Goal: Information Seeking & Learning: Learn about a topic

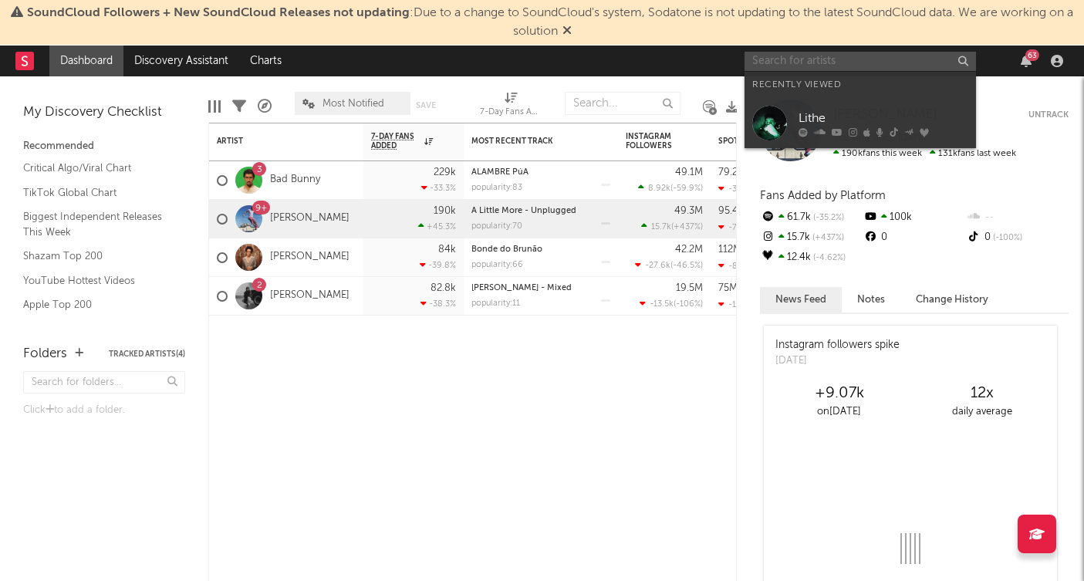
click at [831, 63] on input "text" at bounding box center [860, 61] width 231 height 19
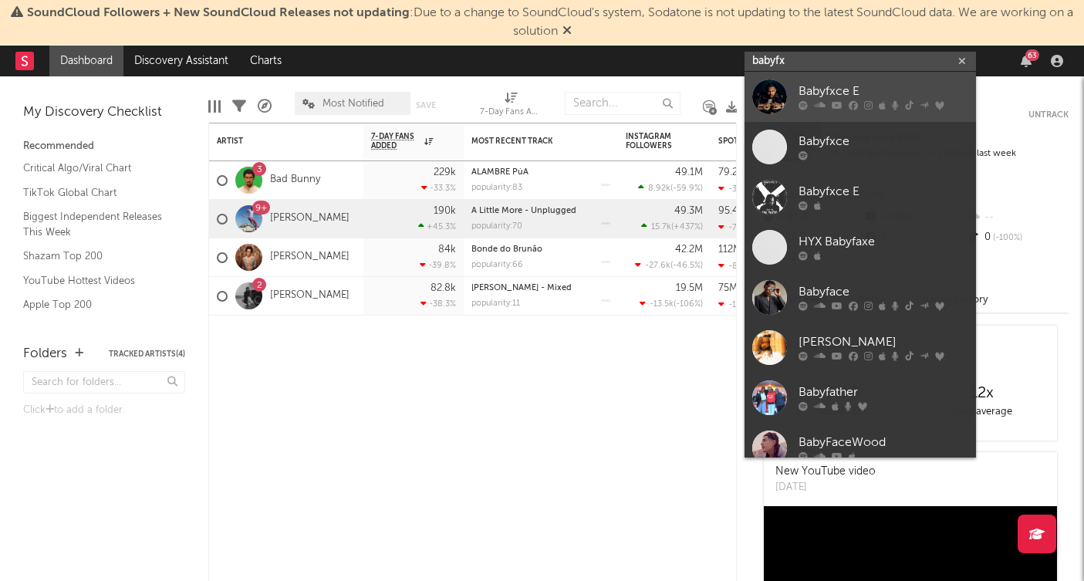
type input "babyfx"
click at [896, 90] on div "Babyfxce E" at bounding box center [884, 92] width 170 height 19
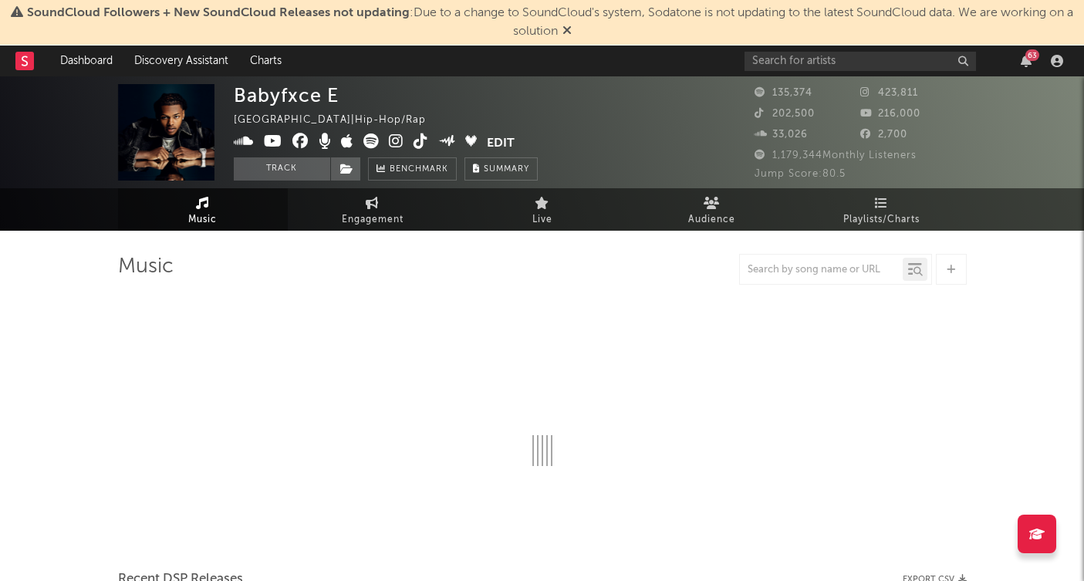
select select "6m"
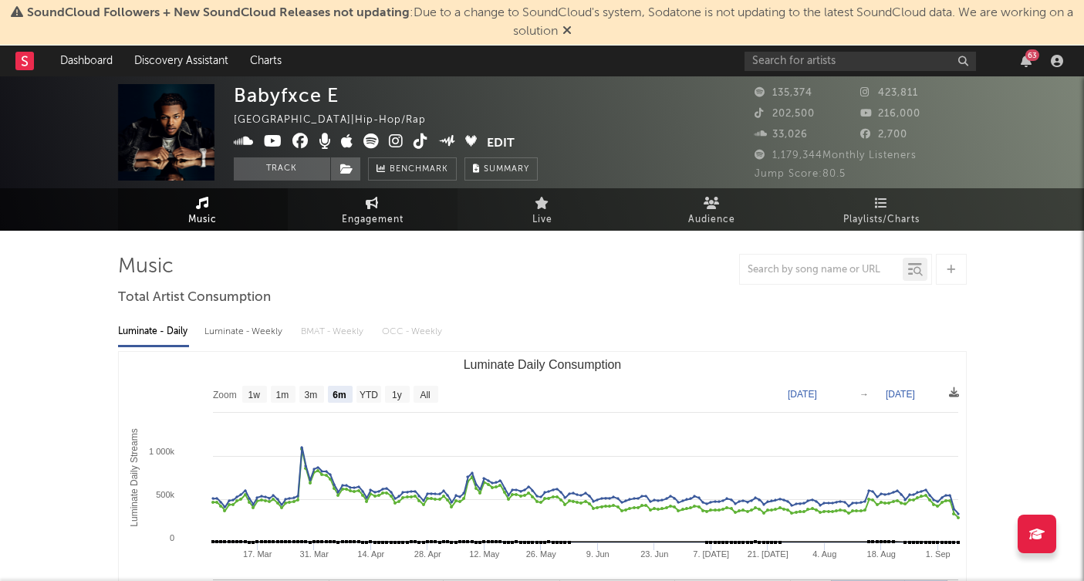
click at [360, 202] on link "Engagement" at bounding box center [373, 209] width 170 height 42
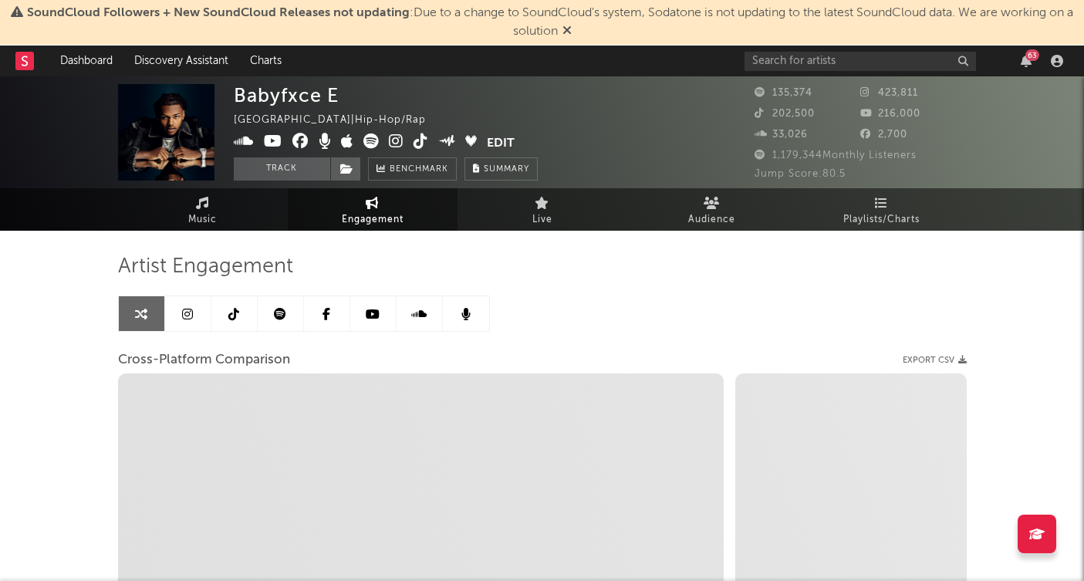
select select "1w"
select select "1m"
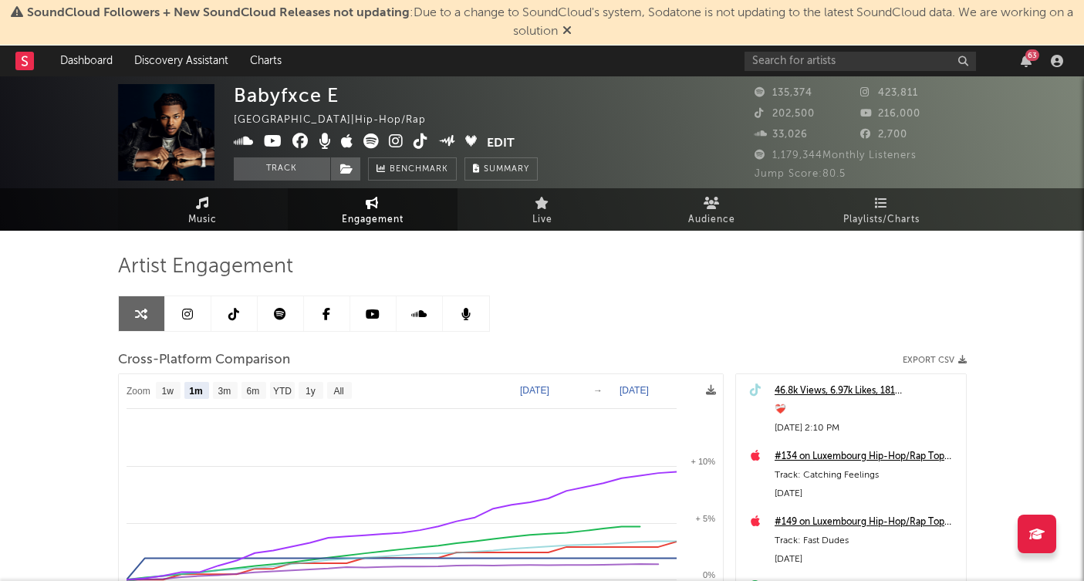
click at [202, 206] on icon at bounding box center [202, 203] width 13 height 12
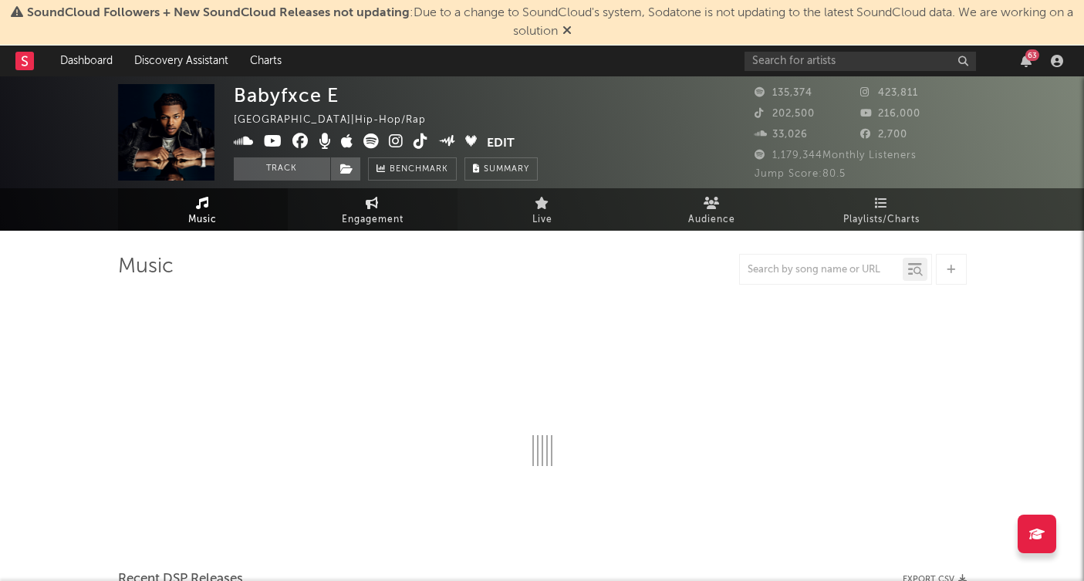
select select "6m"
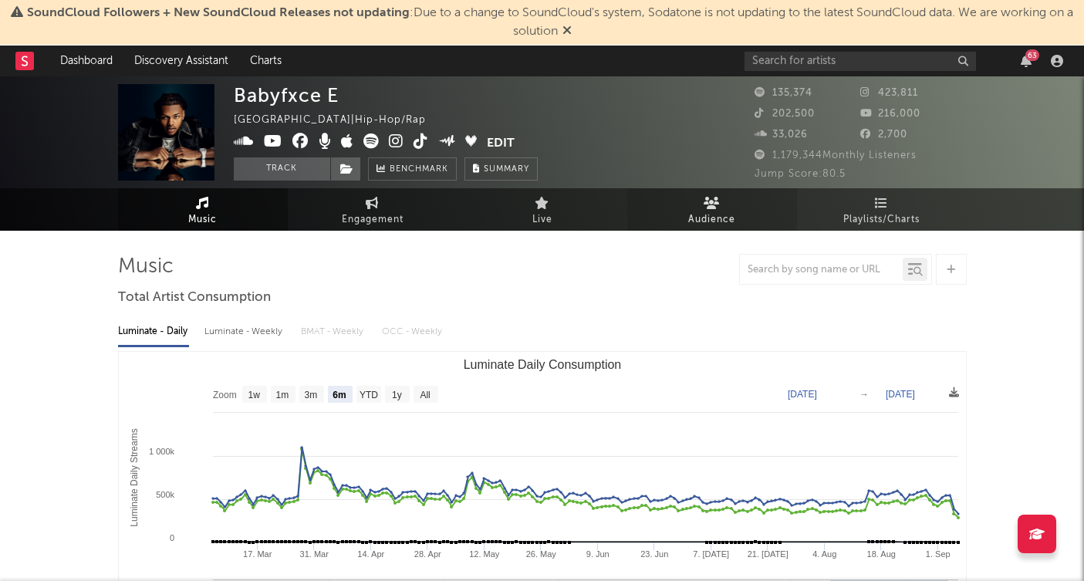
click at [723, 200] on link "Audience" at bounding box center [712, 209] width 170 height 42
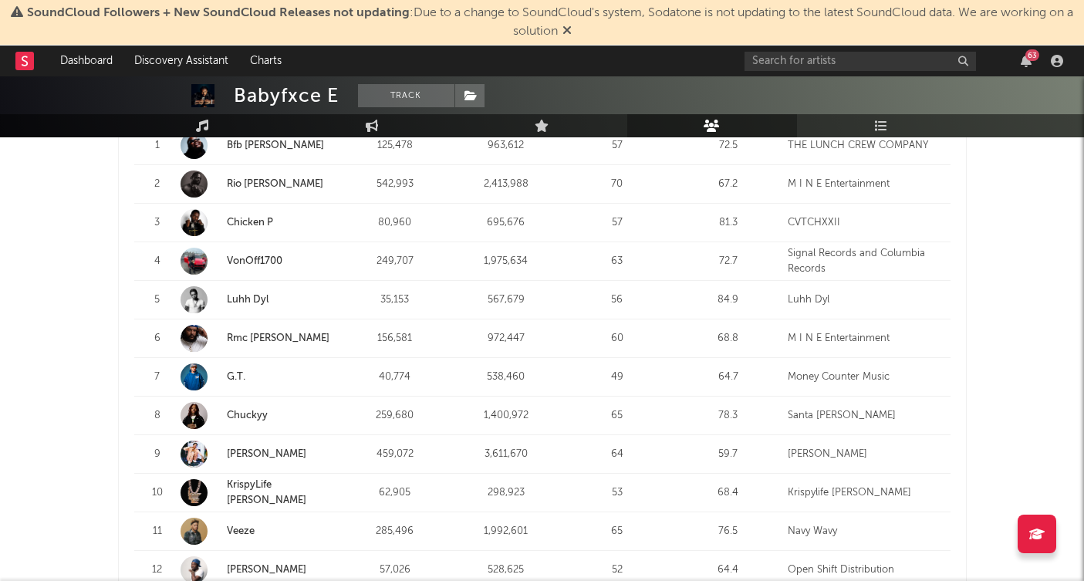
scroll to position [713, 0]
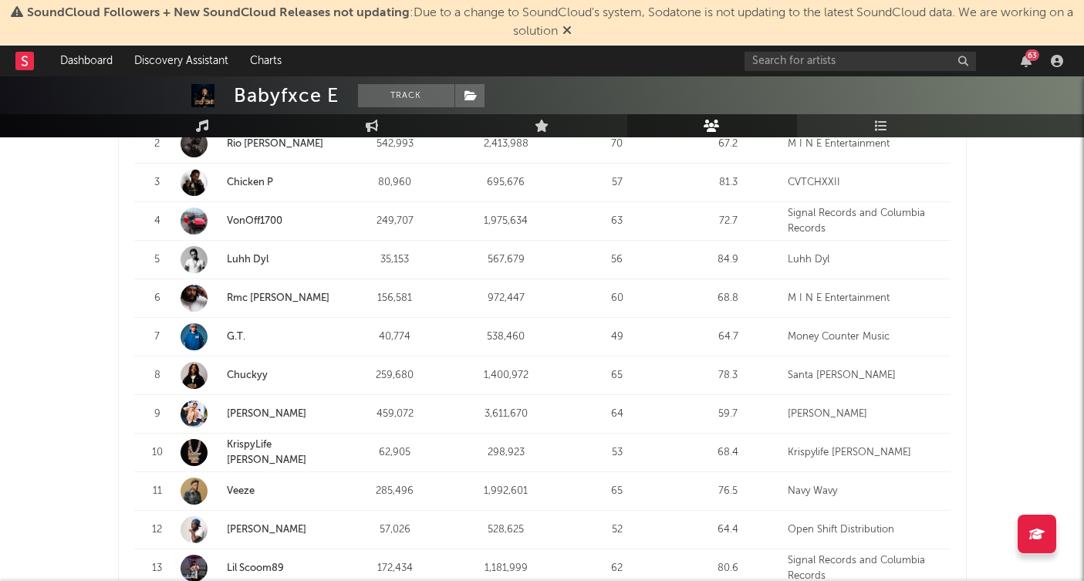
click at [253, 411] on link "Luh Tyler" at bounding box center [266, 414] width 79 height 10
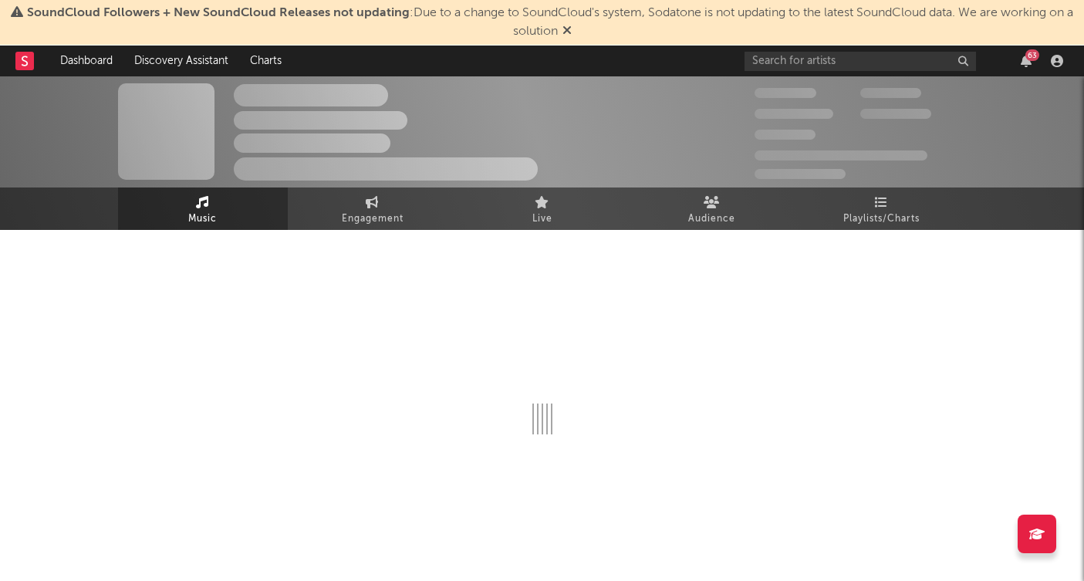
scroll to position [1, 0]
select select "6m"
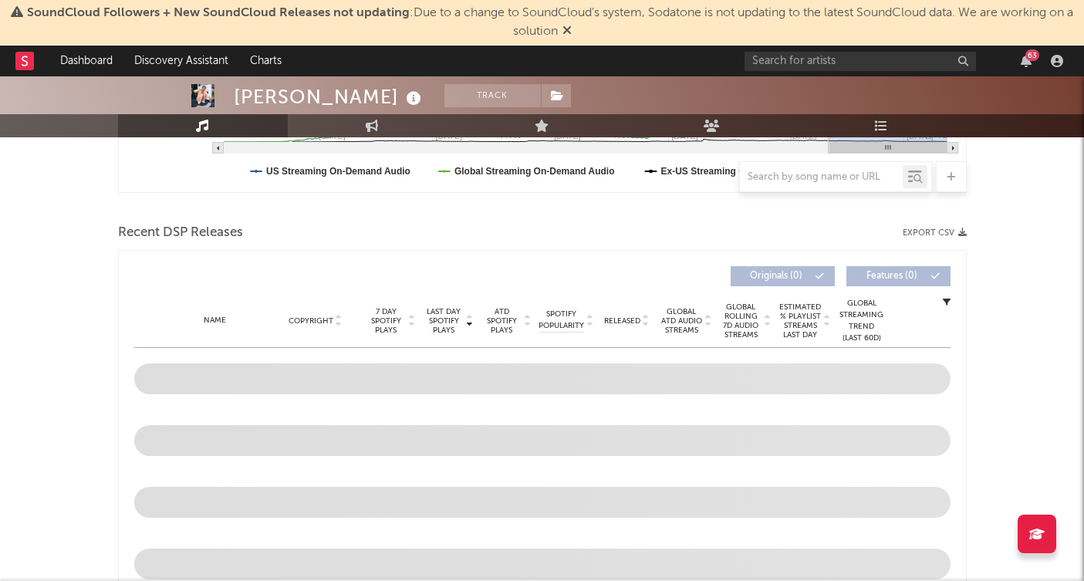
scroll to position [583, 0]
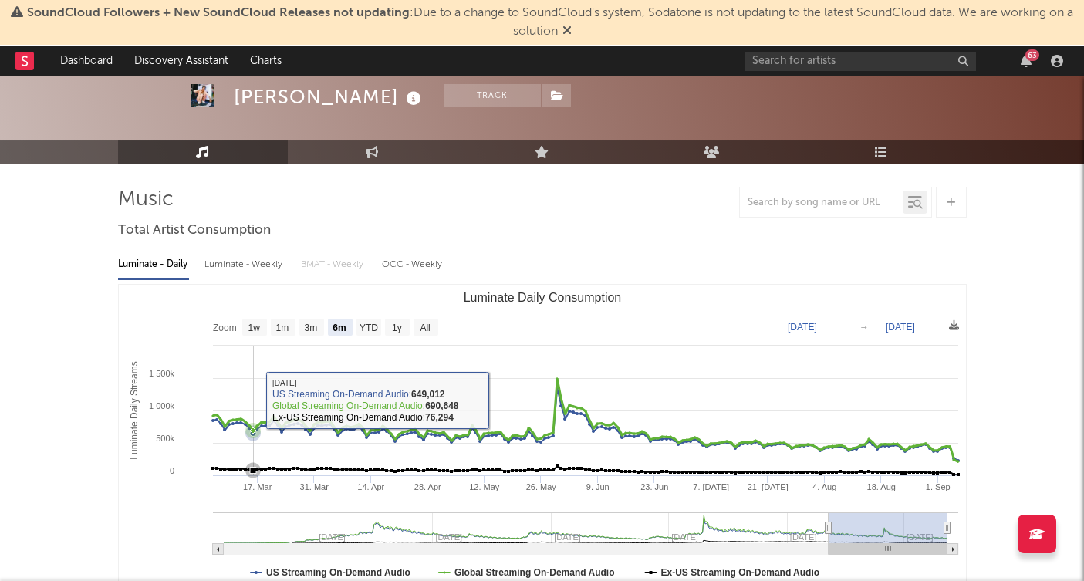
scroll to position [84, 0]
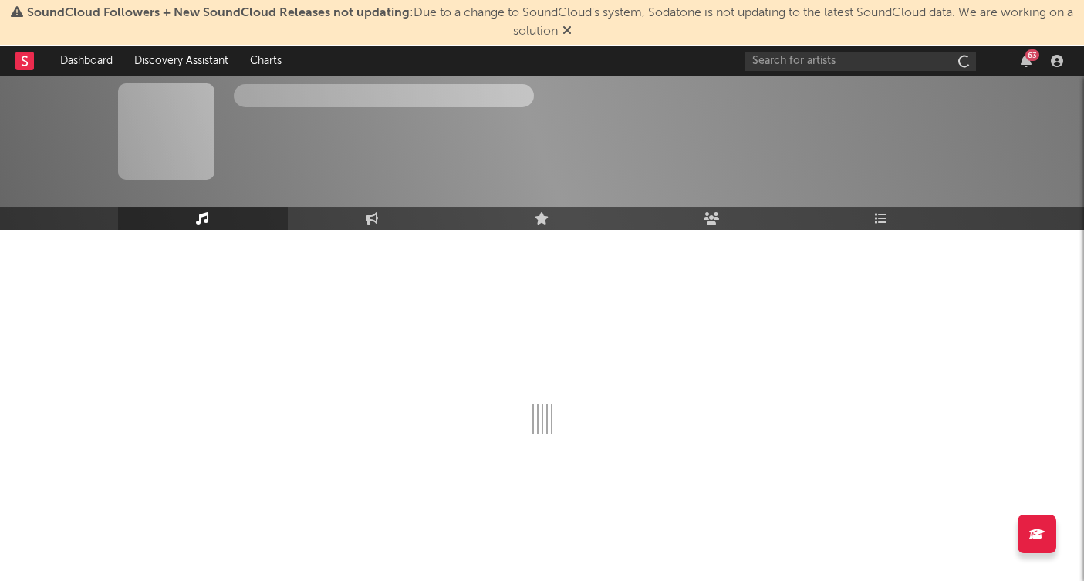
scroll to position [1, 0]
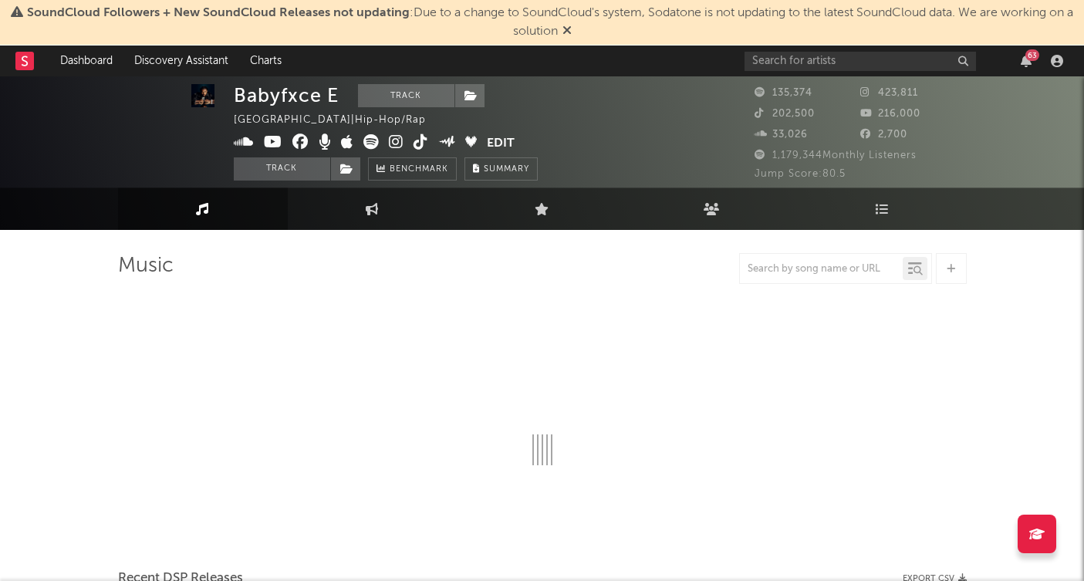
select select "6m"
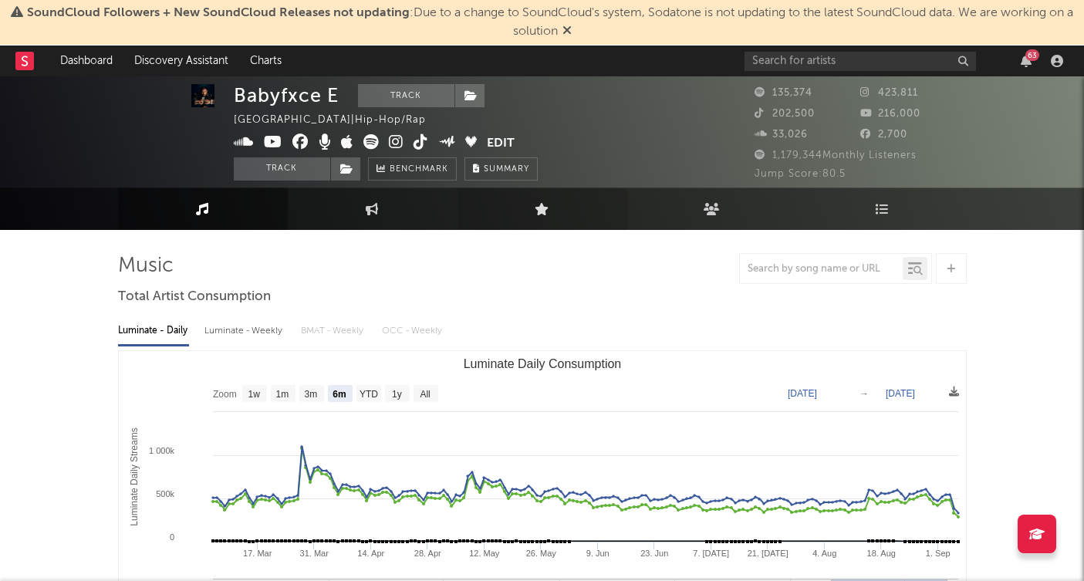
click at [543, 217] on link "Live" at bounding box center [543, 209] width 170 height 42
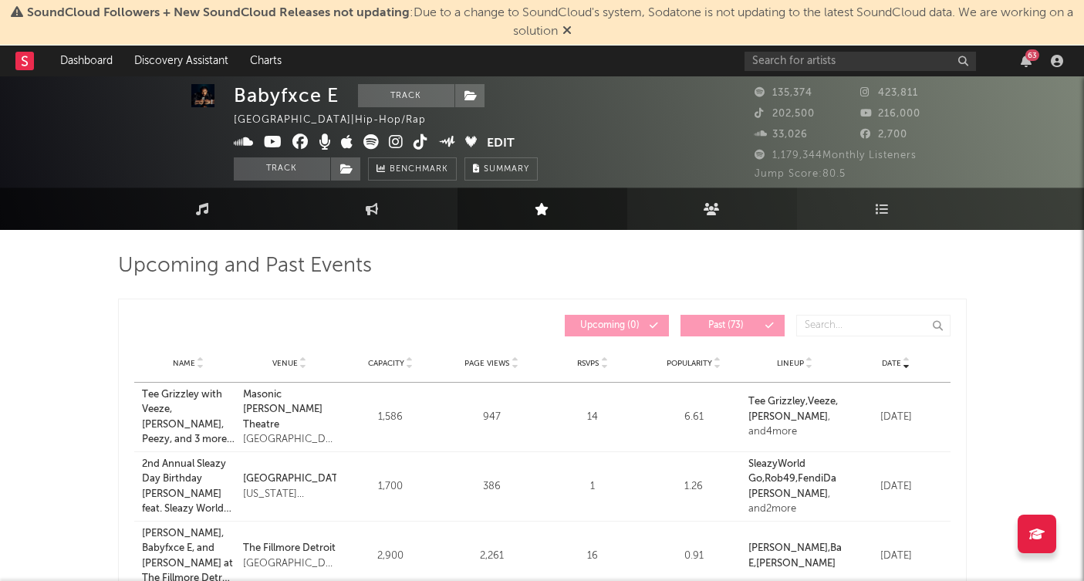
click at [701, 211] on link "Audience" at bounding box center [712, 209] width 170 height 42
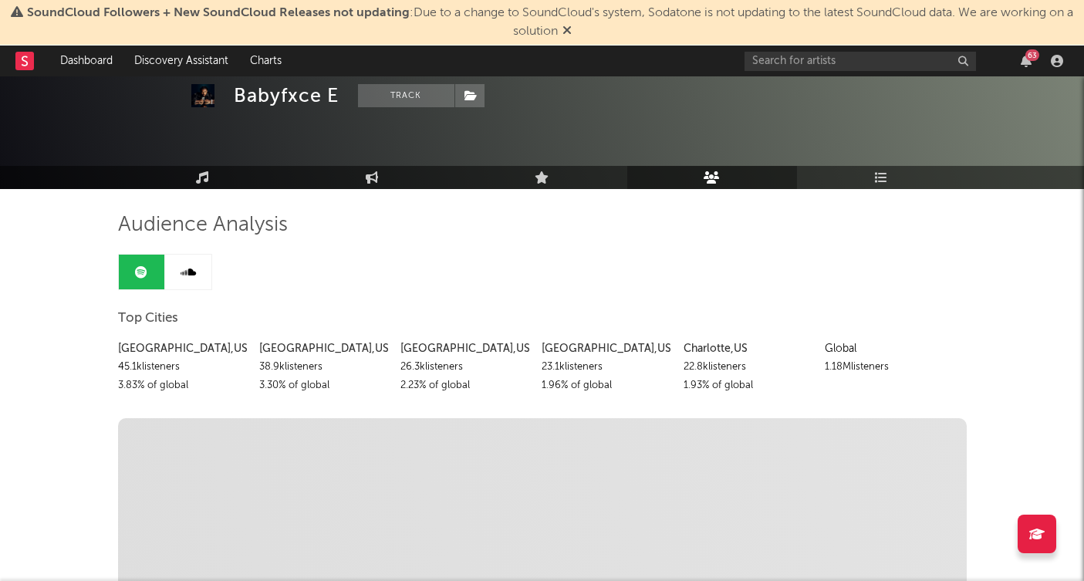
scroll to position [63, 0]
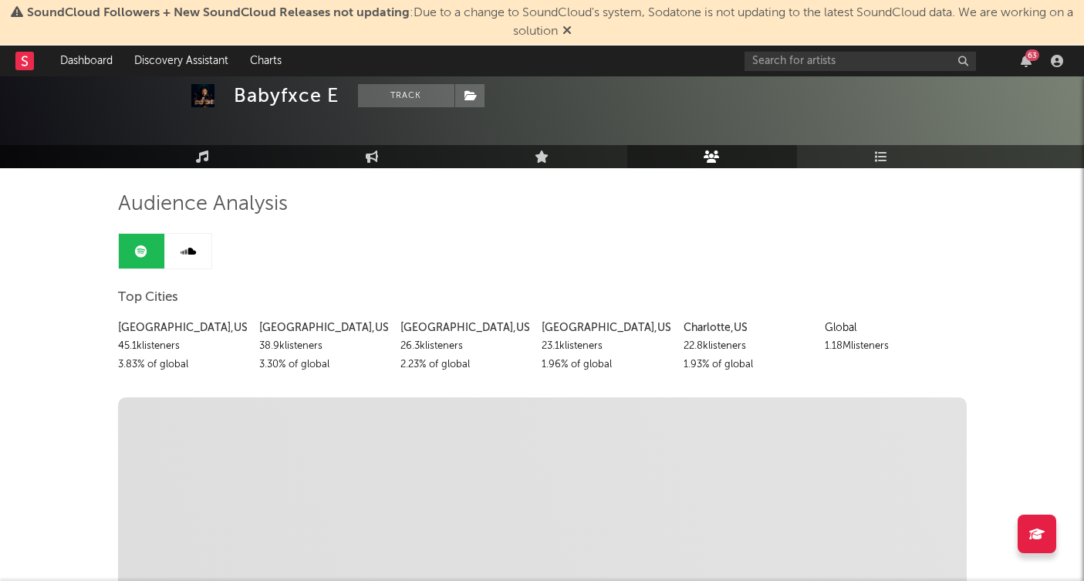
click at [201, 246] on link at bounding box center [188, 251] width 46 height 35
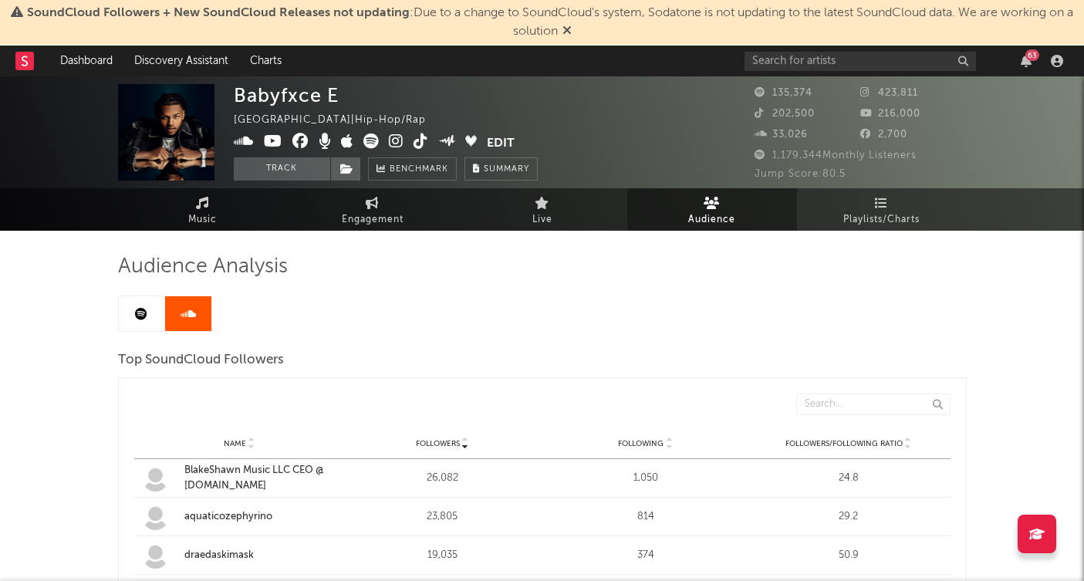
click at [144, 308] on icon at bounding box center [141, 314] width 12 height 12
